Goal: Transaction & Acquisition: Purchase product/service

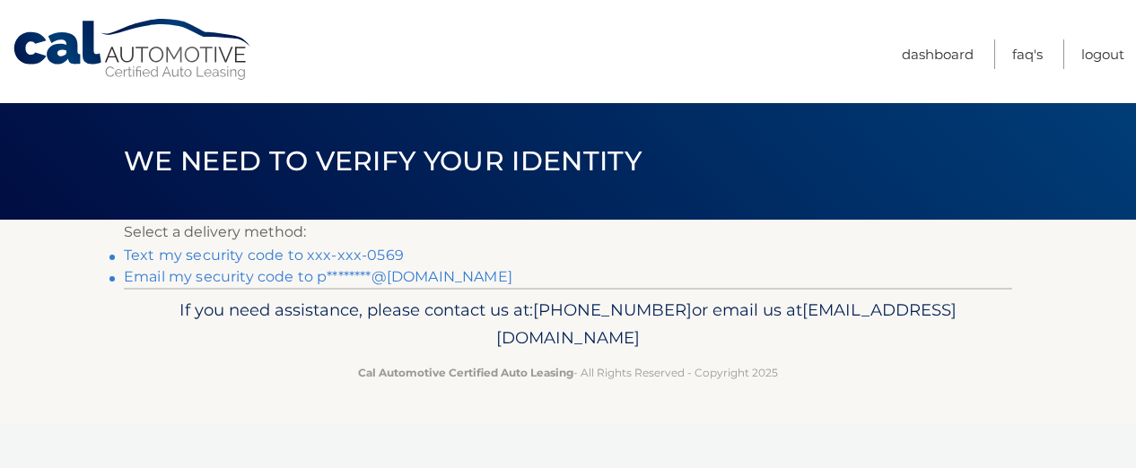
click at [379, 257] on link "Text my security code to xxx-xxx-0569" at bounding box center [264, 255] width 280 height 17
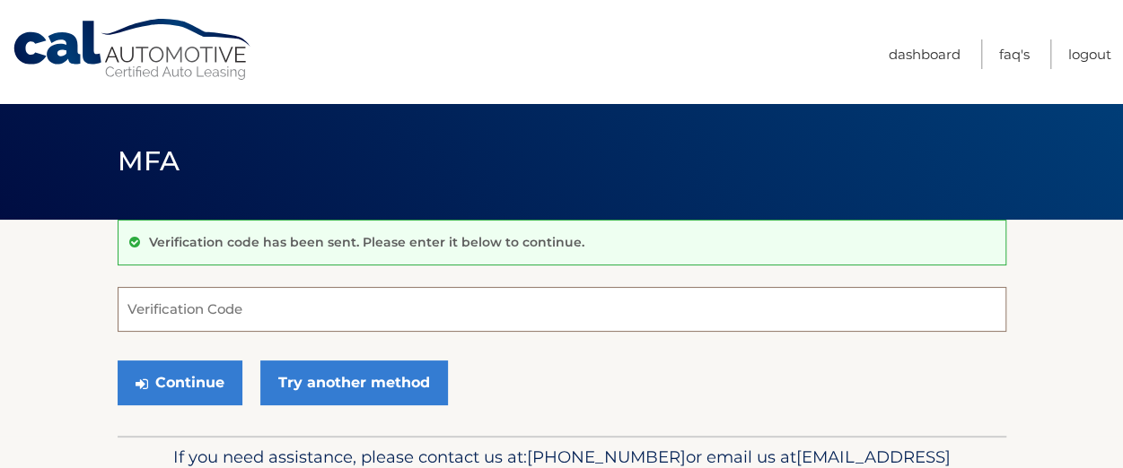
click at [307, 311] on input "Verification Code" at bounding box center [562, 309] width 888 height 45
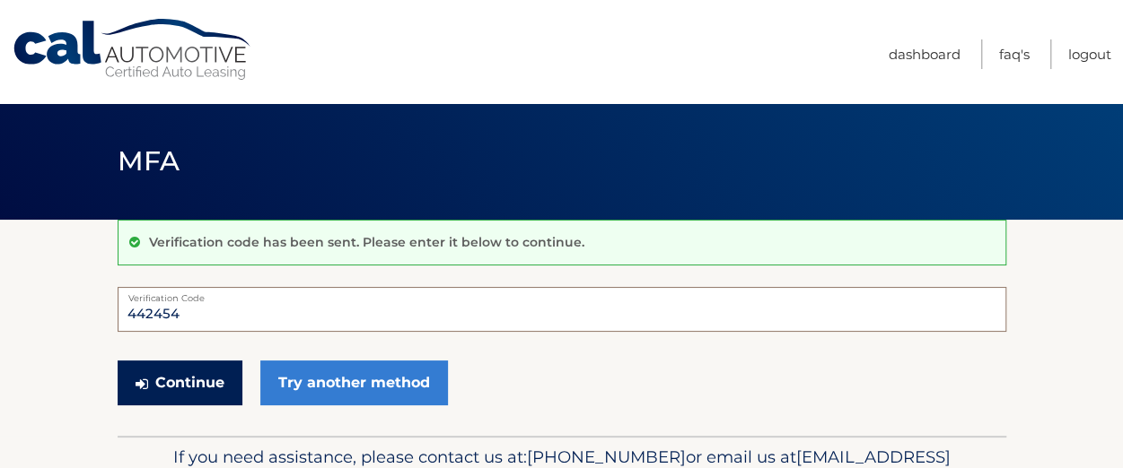
type input "442454"
click at [178, 370] on button "Continue" at bounding box center [180, 383] width 125 height 45
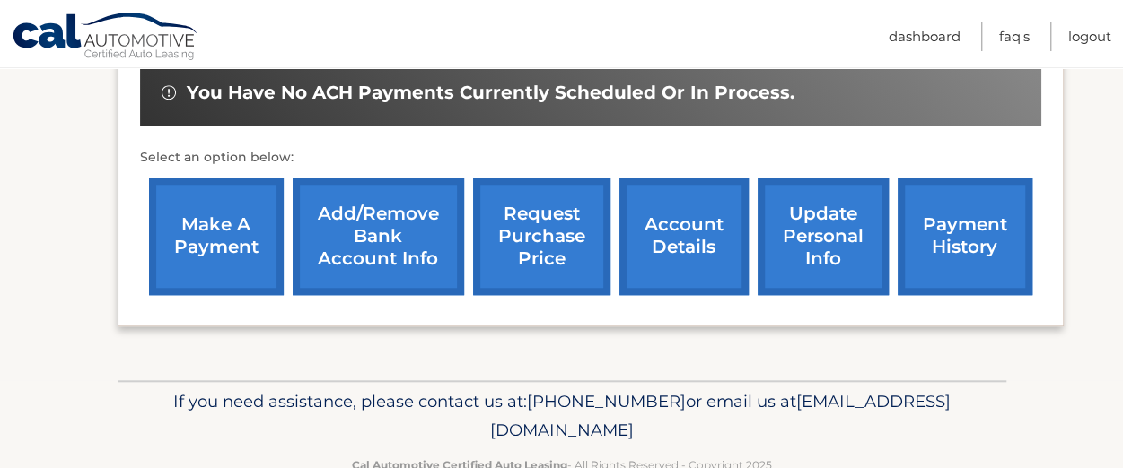
scroll to position [710, 0]
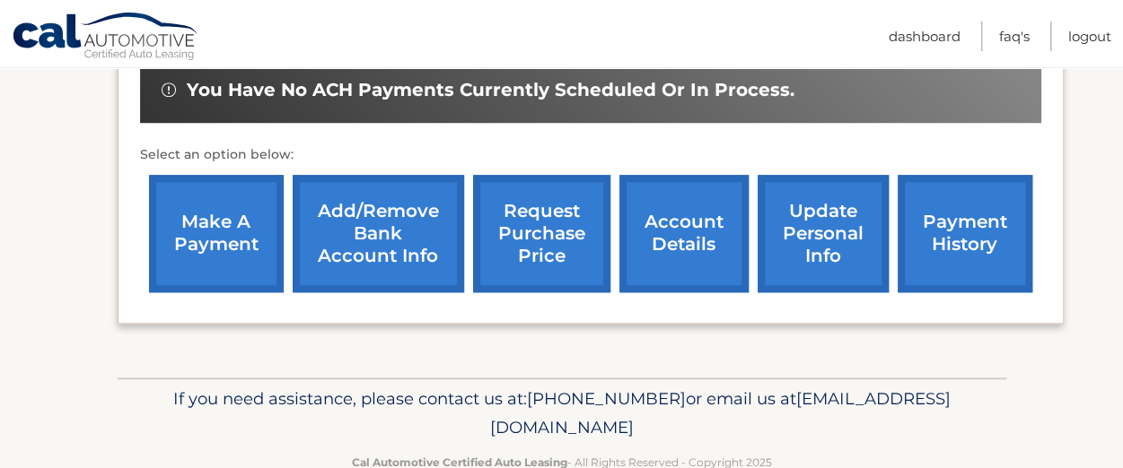
click at [205, 198] on link "make a payment" at bounding box center [216, 234] width 135 height 118
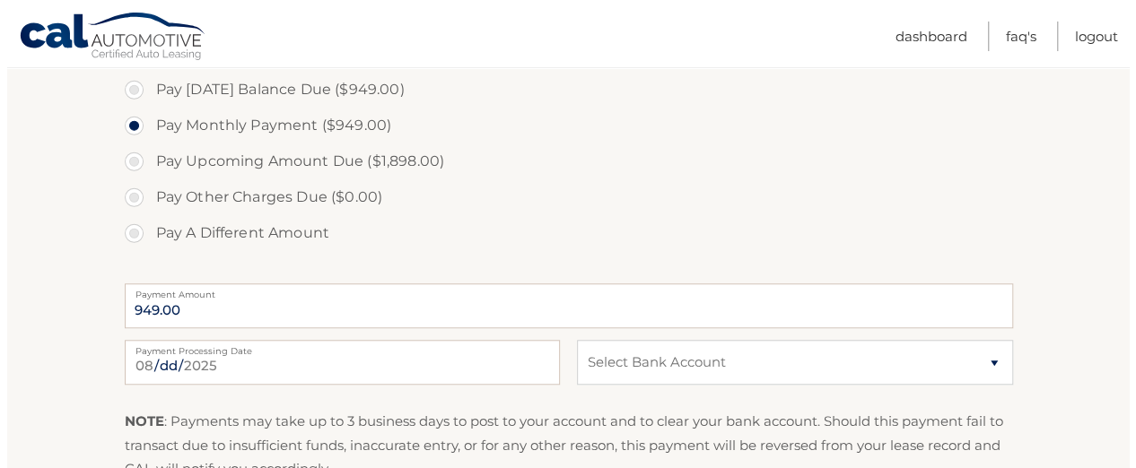
scroll to position [745, 0]
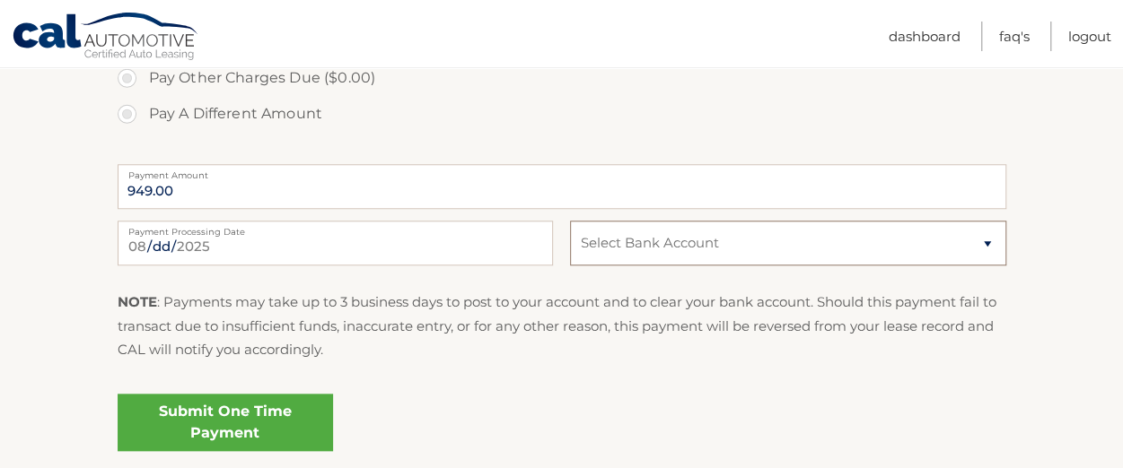
click at [655, 250] on select "Select Bank Account Checking WELLS FARGO BANK *****5911 Checking NORTH JERSEY F…" at bounding box center [787, 243] width 435 height 45
select select "ODQ3ZDQ3ZjktNGNiYS00YjE5LWI2YTgtYzA3OGM4MTE0YzU4"
click at [570, 221] on select "Select Bank Account Checking WELLS FARGO BANK *****5911 Checking NORTH JERSEY F…" at bounding box center [787, 243] width 435 height 45
click at [230, 418] on link "Submit One Time Payment" at bounding box center [225, 422] width 215 height 57
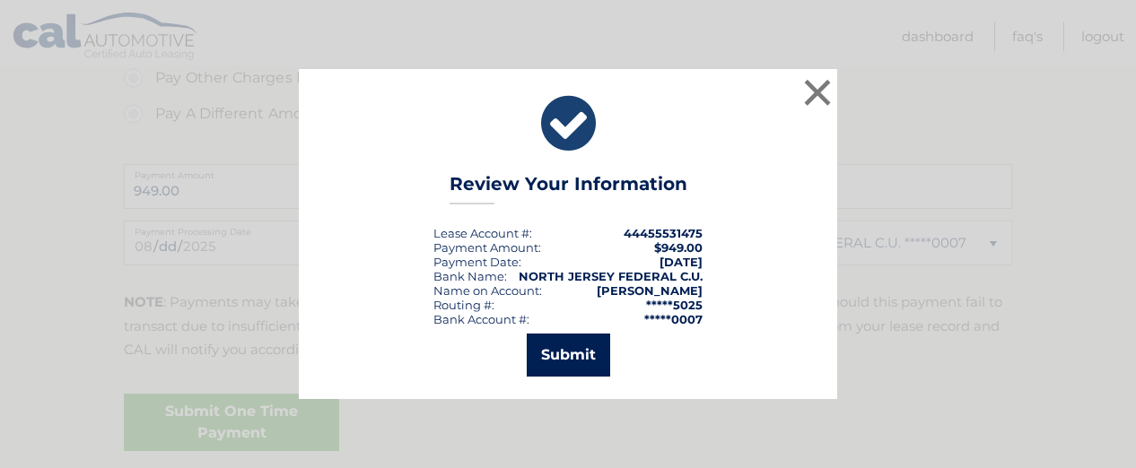
click at [567, 363] on button "Submit" at bounding box center [568, 355] width 83 height 43
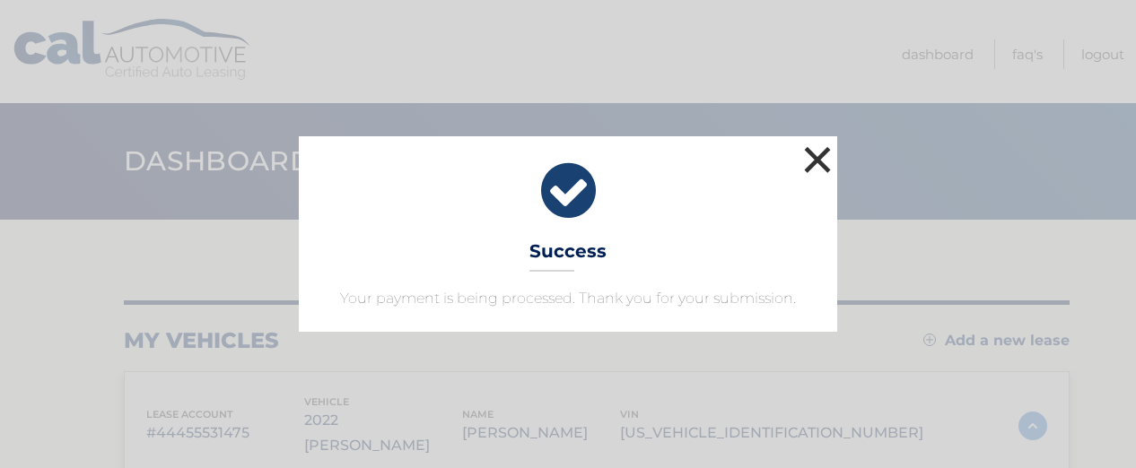
click at [814, 171] on button "×" at bounding box center [818, 160] width 36 height 36
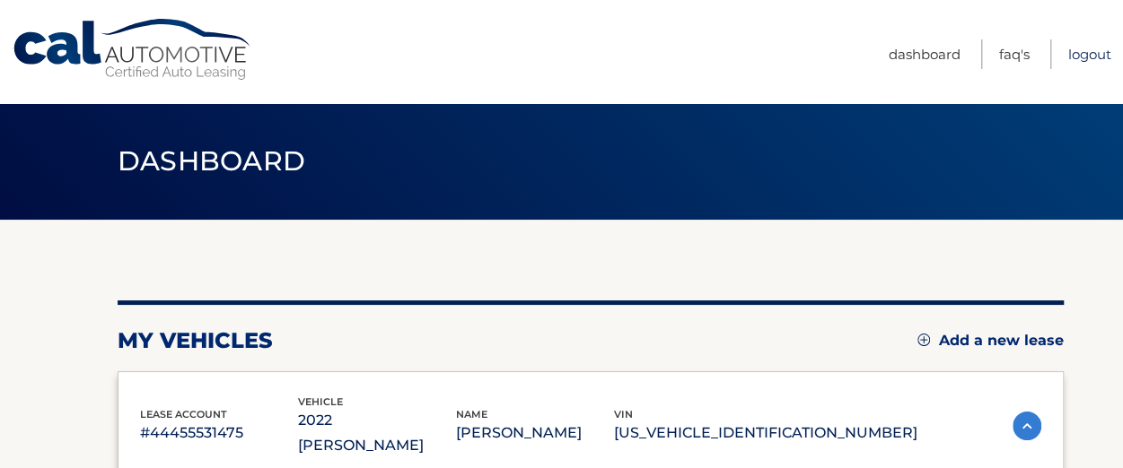
click at [1091, 53] on link "Logout" at bounding box center [1089, 54] width 43 height 30
